Goal: Use online tool/utility: Utilize a website feature to perform a specific function

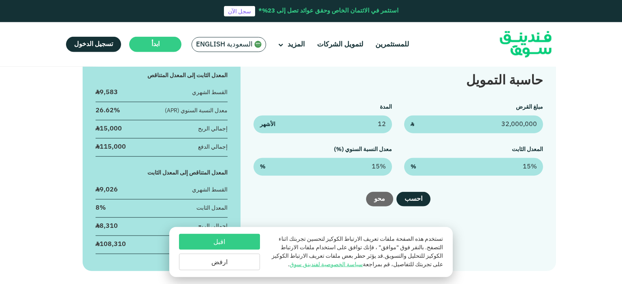
scroll to position [171, 0]
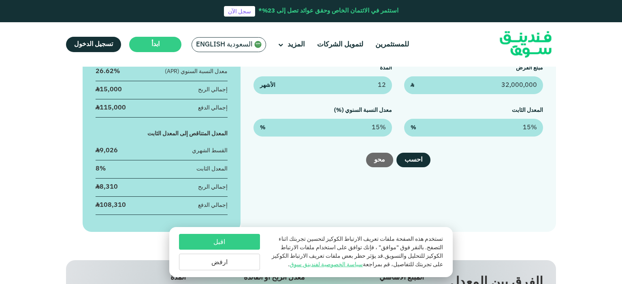
type input "32,000,000"
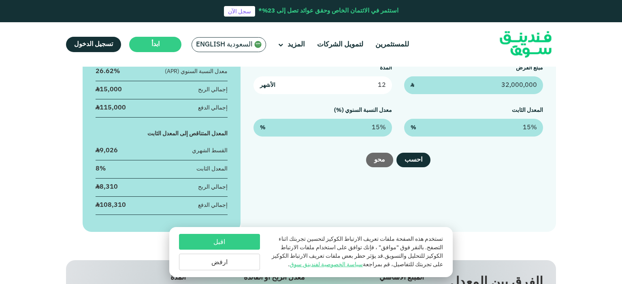
click at [360, 85] on input "12" at bounding box center [322, 85] width 139 height 18
click at [257, 83] on input "12" at bounding box center [322, 85] width 139 height 18
click at [266, 91] on input "12" at bounding box center [322, 85] width 139 height 18
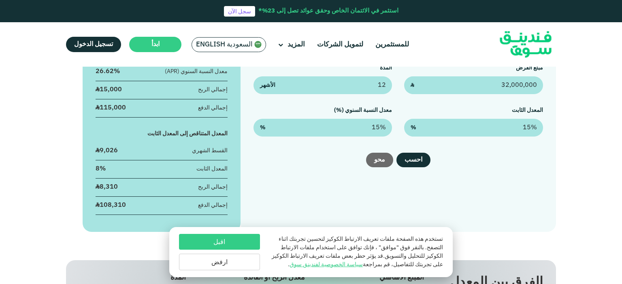
click at [315, 73] on div "المدة 12 الأشهر" at bounding box center [322, 79] width 139 height 30
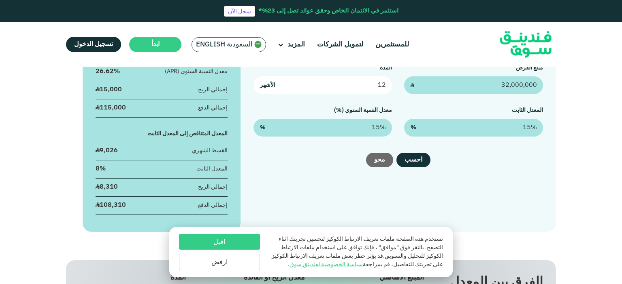
click at [323, 79] on input "12" at bounding box center [322, 85] width 139 height 18
click at [323, 80] on input "12" at bounding box center [322, 85] width 139 height 18
drag, startPoint x: 323, startPoint y: 80, endPoint x: 326, endPoint y: 84, distance: 4.9
click at [325, 83] on input "12" at bounding box center [322, 85] width 139 height 18
click at [326, 84] on input "12" at bounding box center [322, 85] width 139 height 18
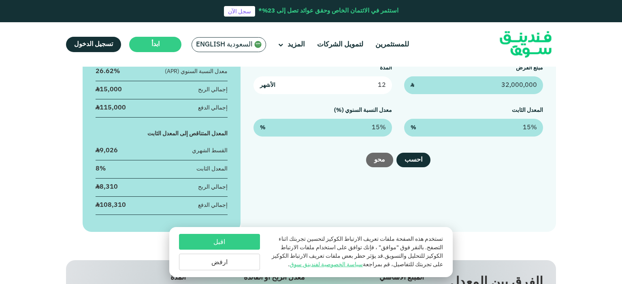
click at [326, 84] on input "12" at bounding box center [322, 85] width 139 height 18
type input "96"
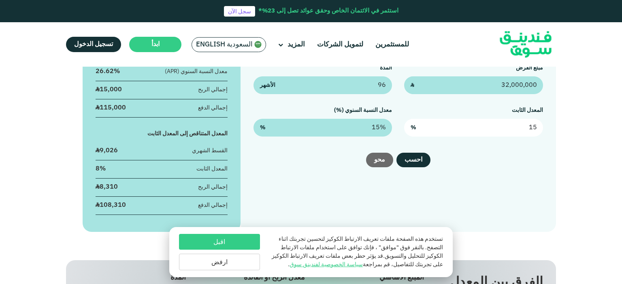
click at [498, 127] on input "15" at bounding box center [473, 128] width 139 height 18
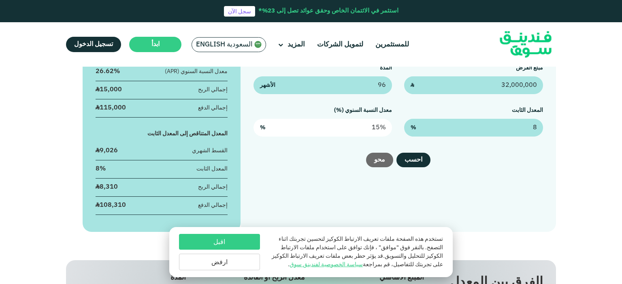
type input "8%"
click at [359, 127] on input "15" at bounding box center [322, 128] width 139 height 18
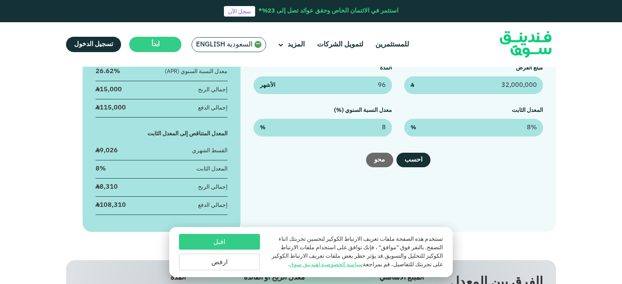
type input "8%"
click at [418, 174] on div "حاسبة التمويل مبلغ القرض 32,000,000 ʢ المدة 96 الأشهر المعدل الثابت 8% % معدل ا…" at bounding box center [397, 125] width 315 height 213
click at [422, 166] on button "احسب" at bounding box center [413, 160] width 34 height 15
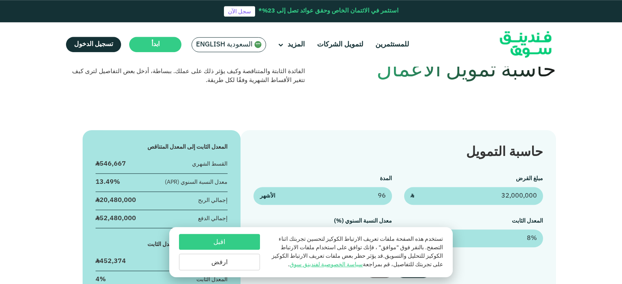
scroll to position [42, 0]
